Goal: Find specific page/section: Find specific page/section

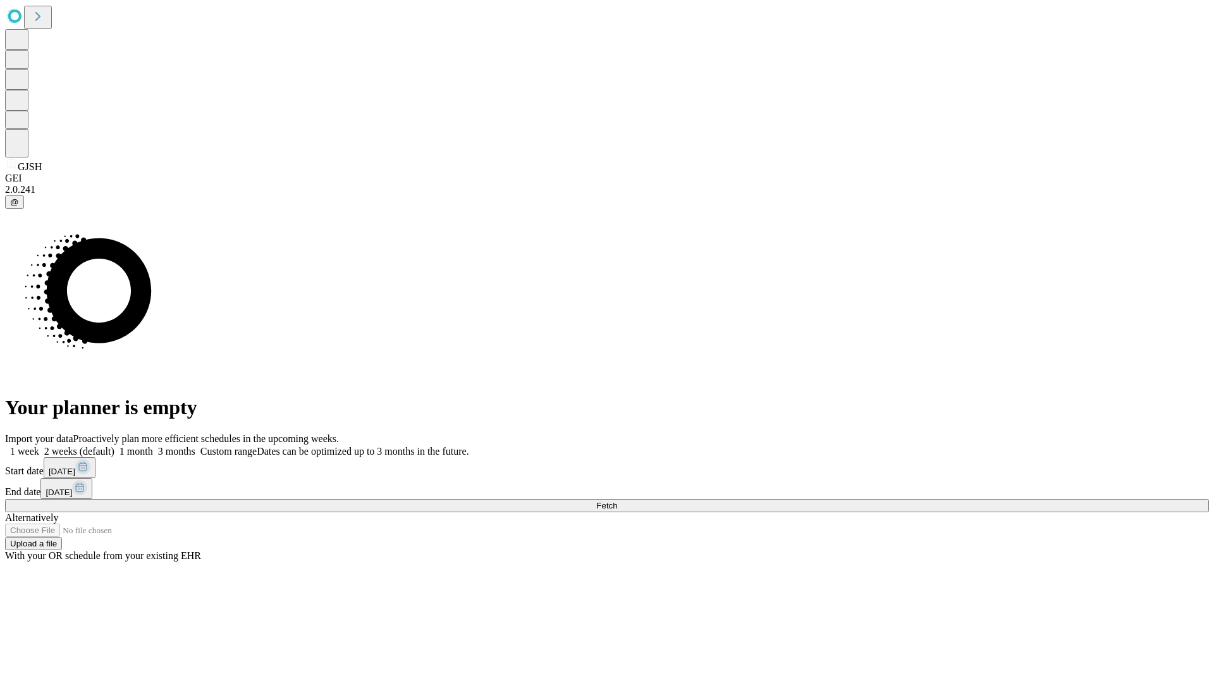
click at [617, 501] on span "Fetch" at bounding box center [606, 505] width 21 height 9
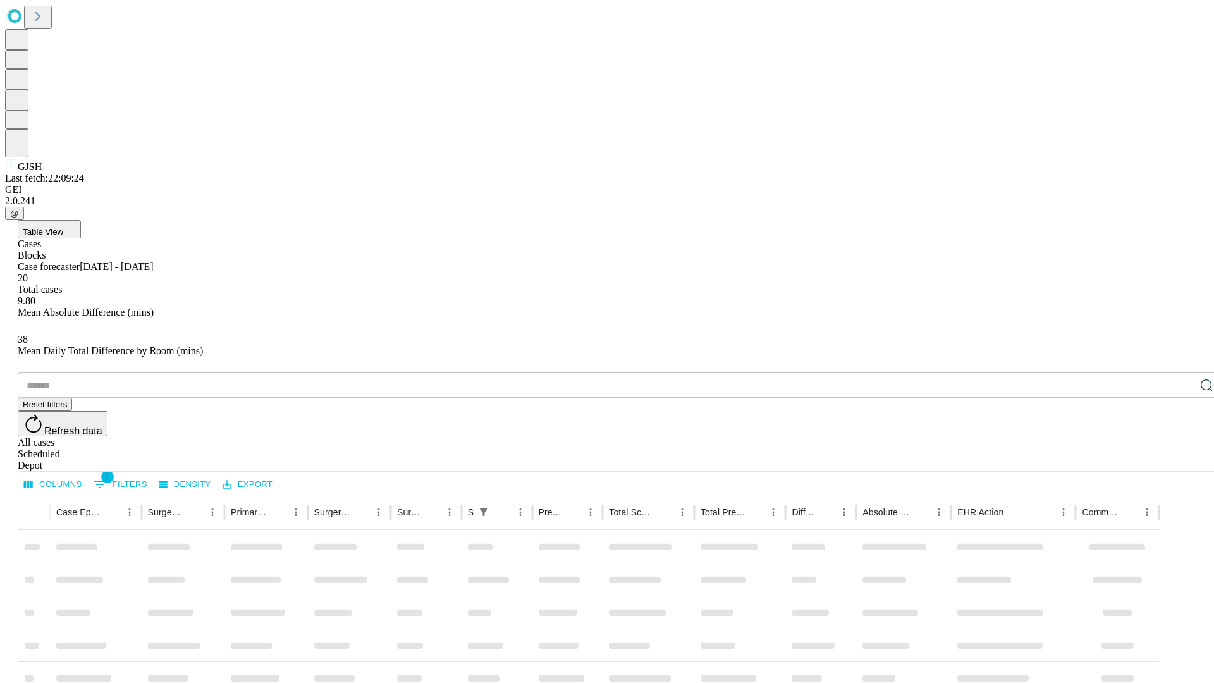
click at [1181, 460] on div "Depot" at bounding box center [620, 465] width 1204 height 11
